Goal: Navigation & Orientation: Understand site structure

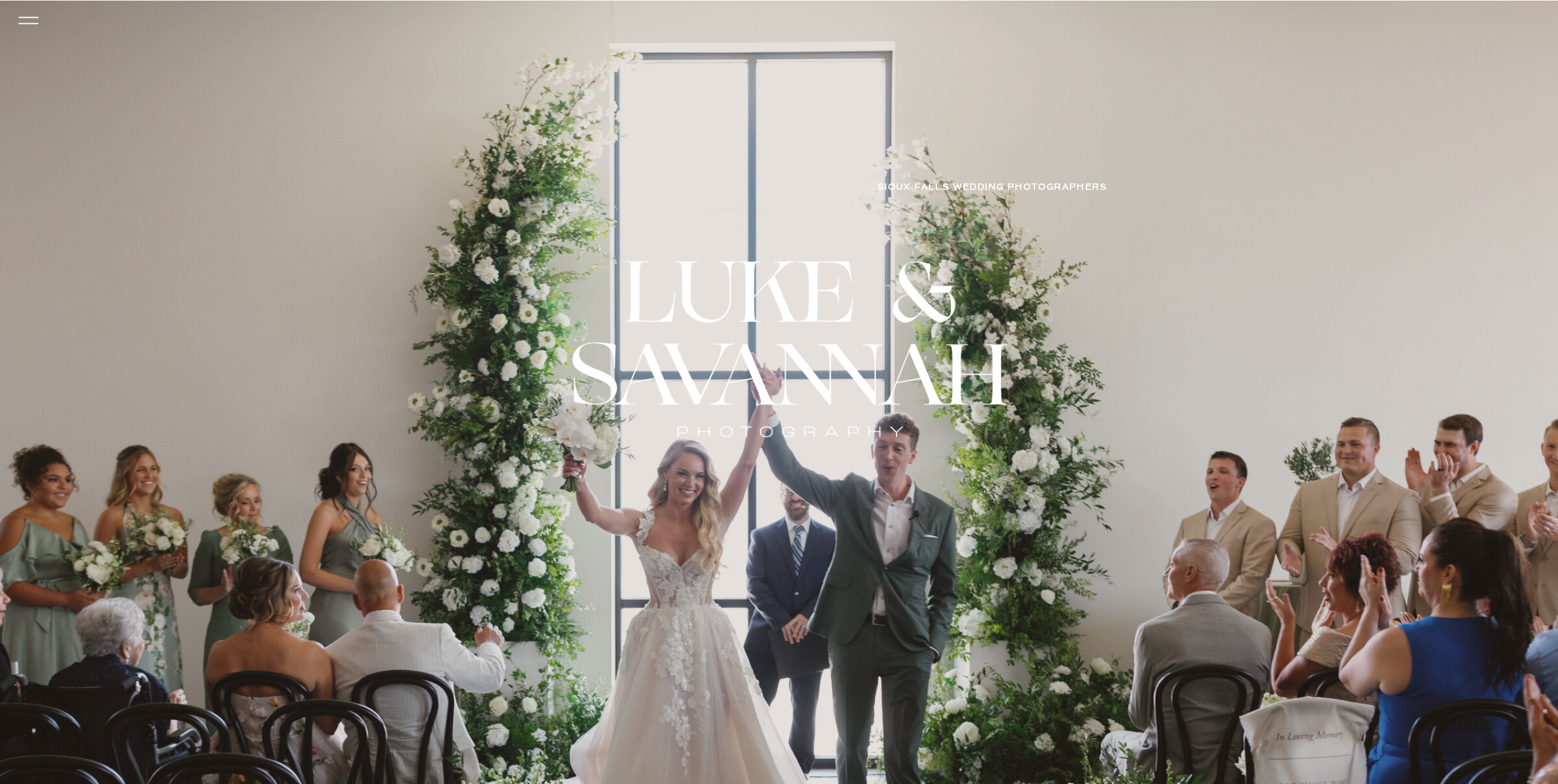
click at [24, 22] on icon at bounding box center [28, 20] width 29 height 27
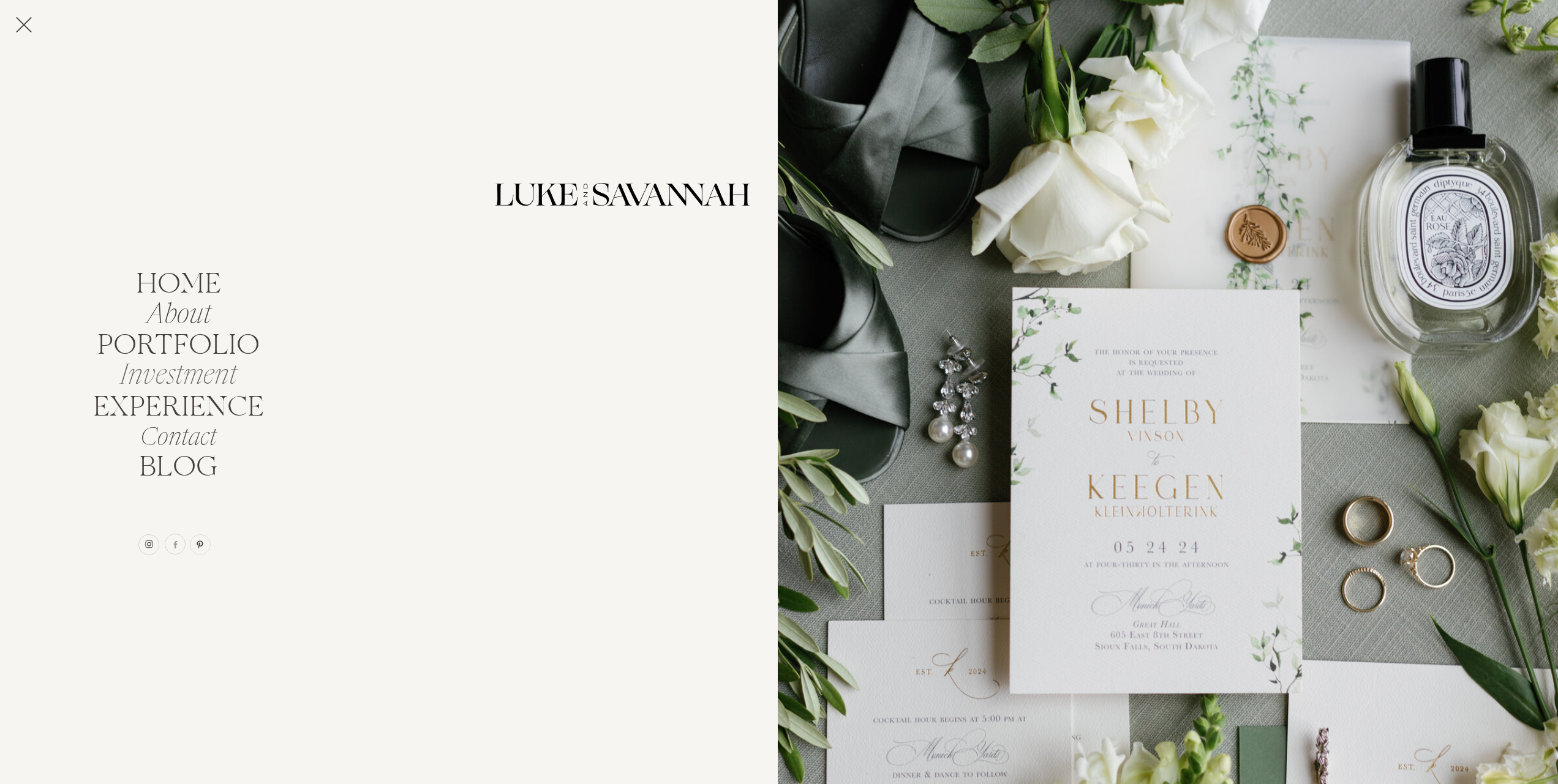
click at [209, 377] on nav "Investment" at bounding box center [177, 372] width 131 height 24
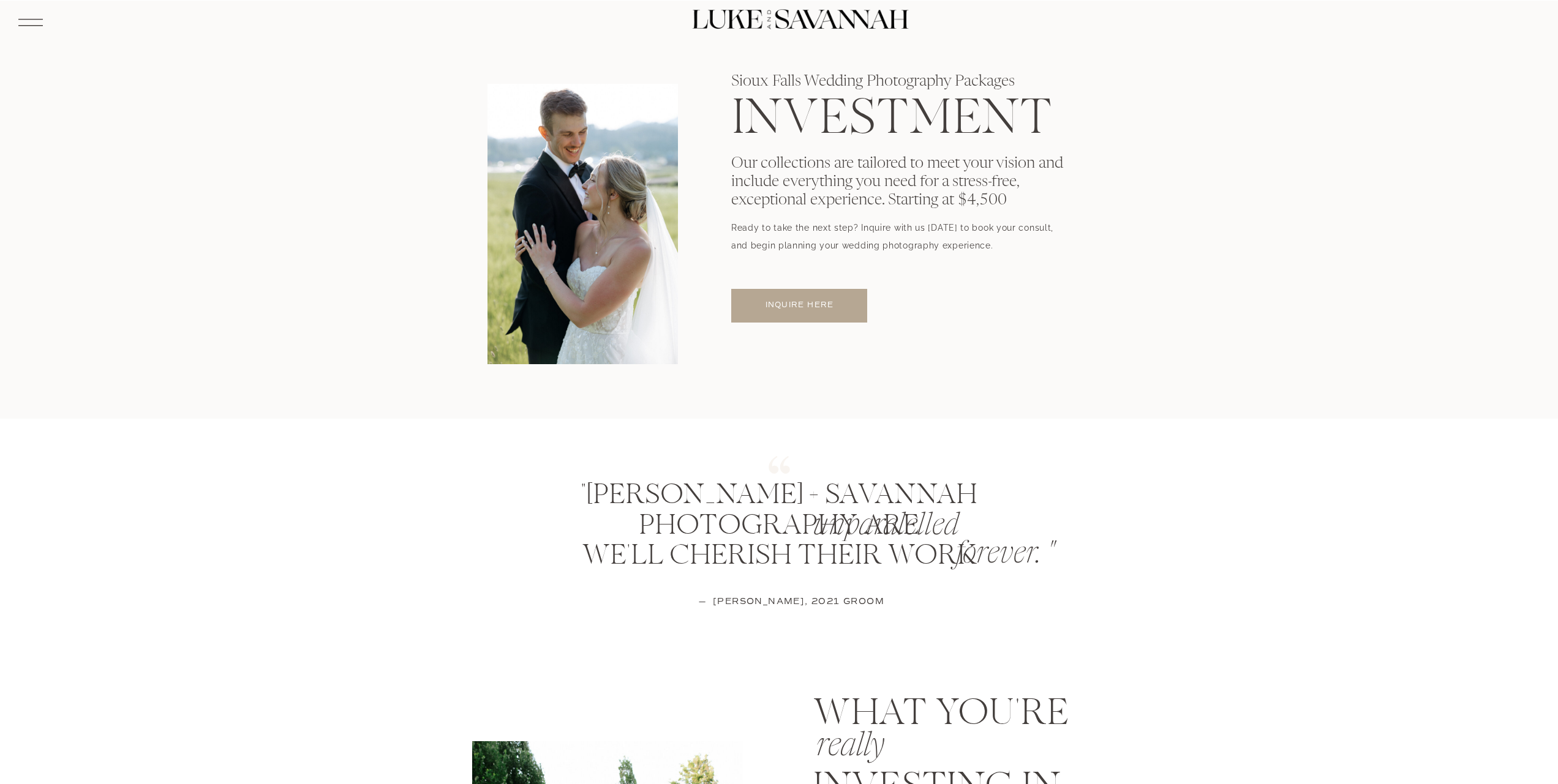
click at [30, 20] on icon at bounding box center [31, 22] width 32 height 34
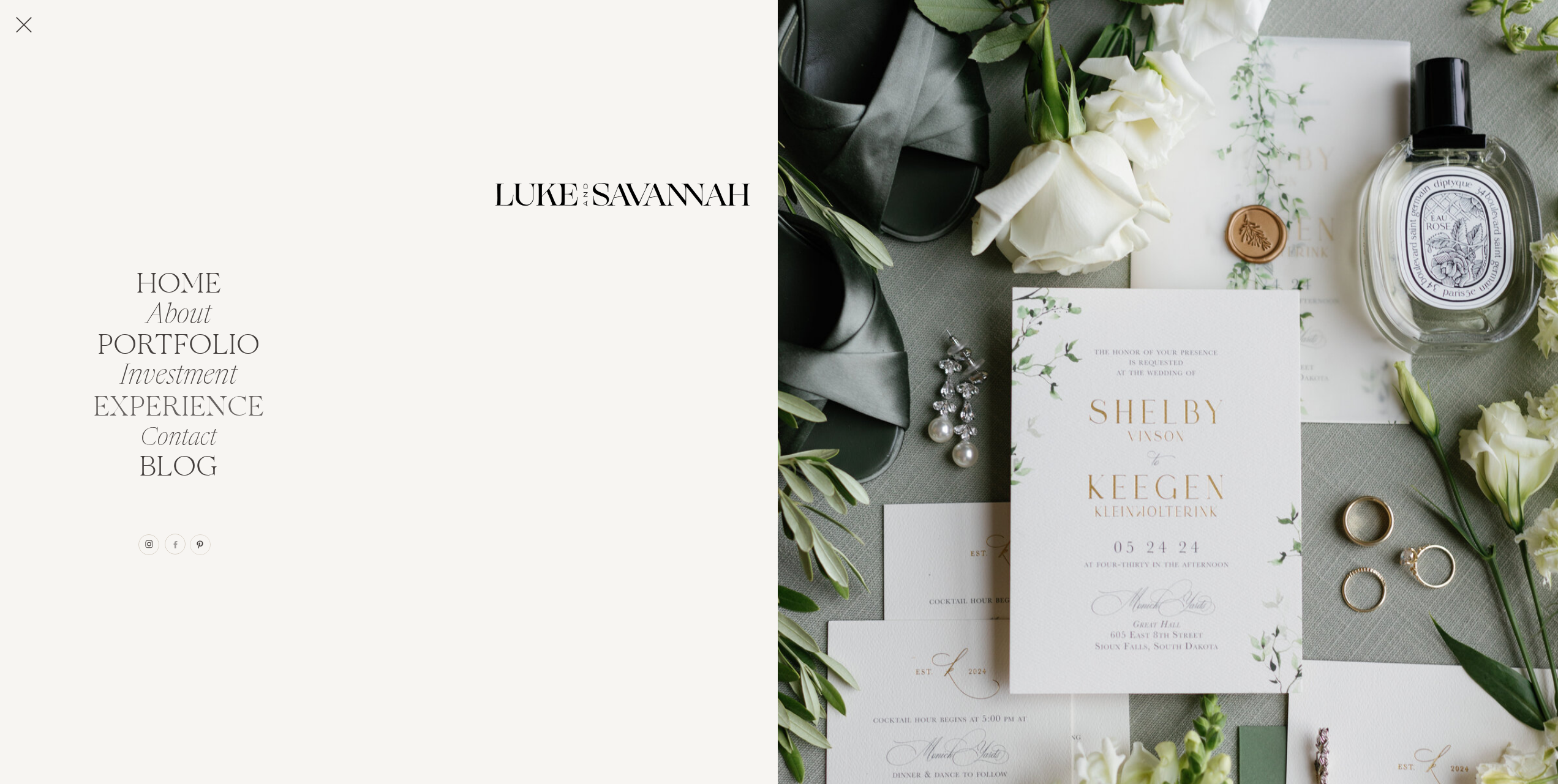
click at [184, 404] on nav "EXPERIENCE" at bounding box center [178, 404] width 181 height 24
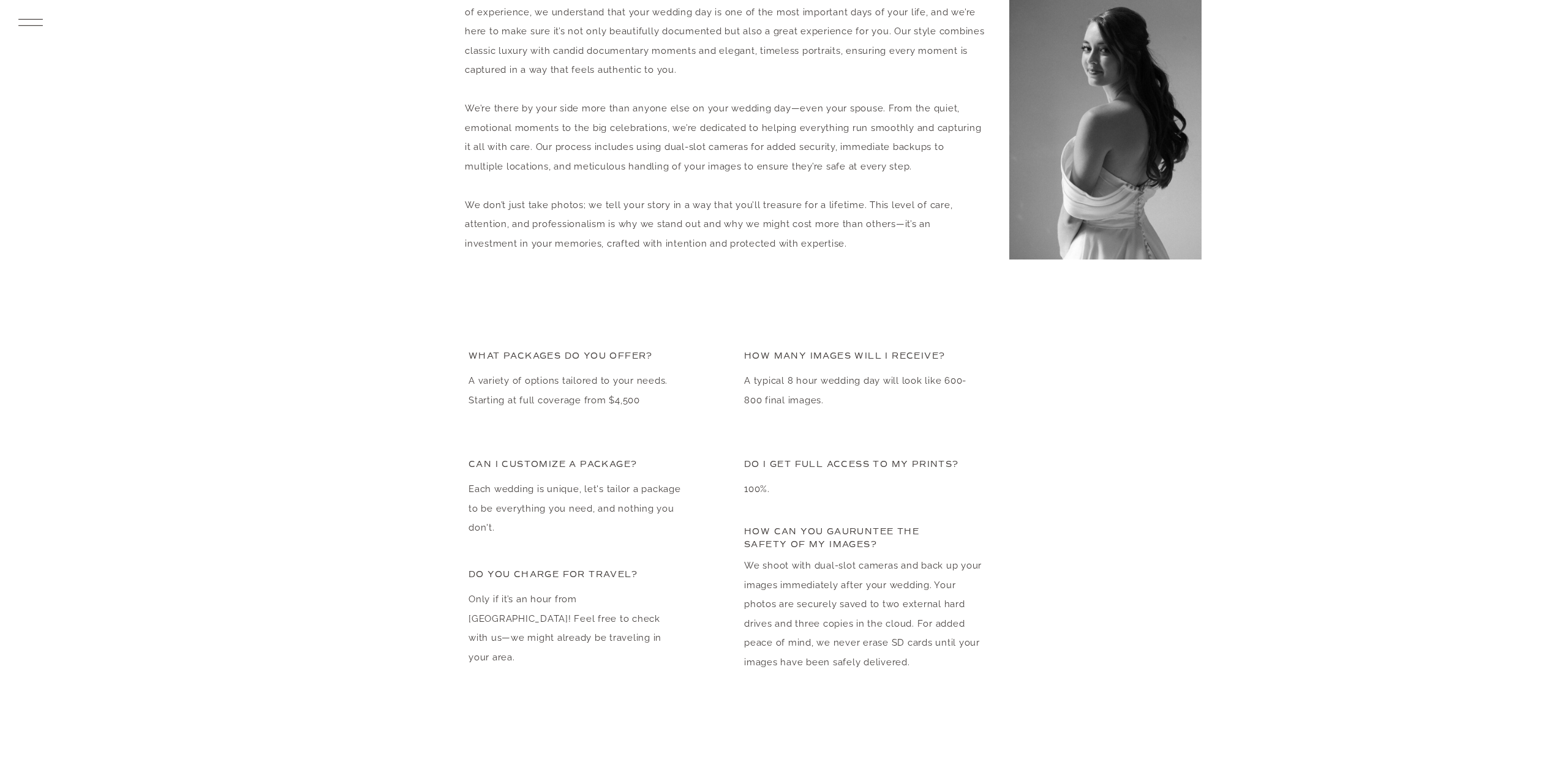
scroll to position [2675, 0]
